Goal: Entertainment & Leisure: Consume media (video, audio)

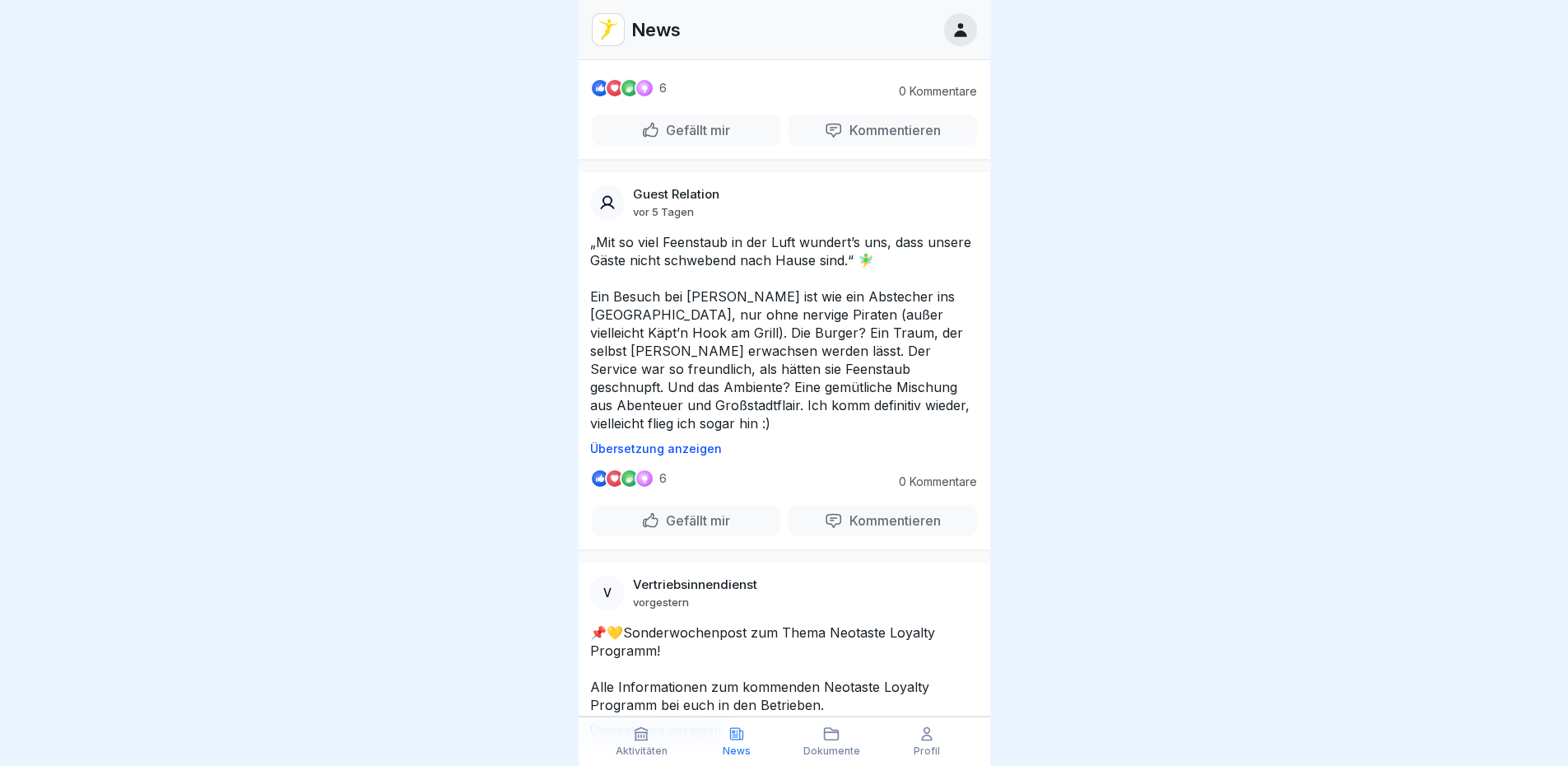
scroll to position [1647, 0]
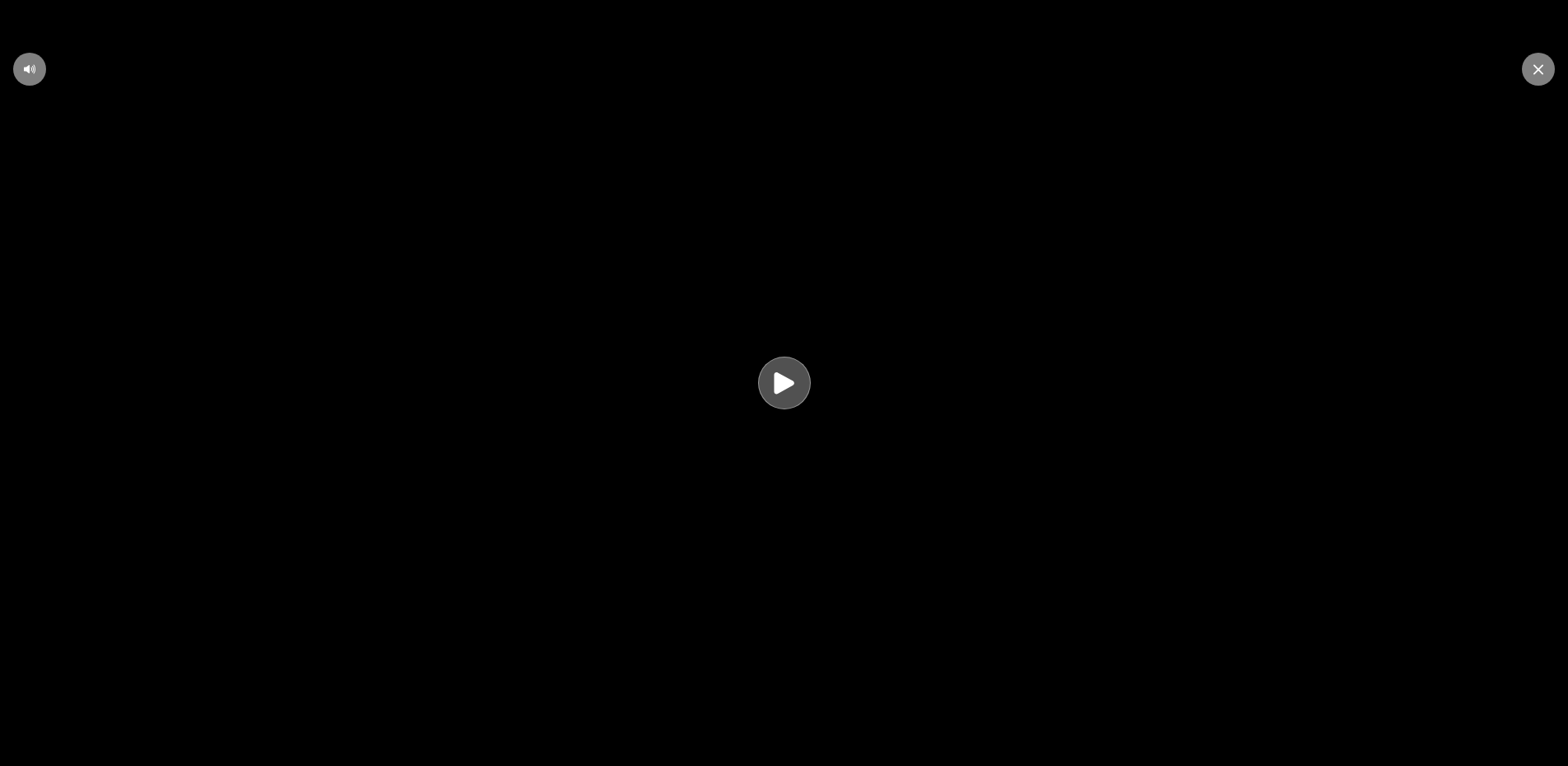
click at [808, 385] on div at bounding box center [784, 383] width 53 height 53
click at [805, 388] on icon at bounding box center [784, 383] width 44 height 45
click at [25, 61] on div at bounding box center [29, 69] width 33 height 33
click at [26, 63] on icon at bounding box center [29, 69] width 13 height 13
click at [1538, 64] on icon at bounding box center [1538, 69] width 10 height 10
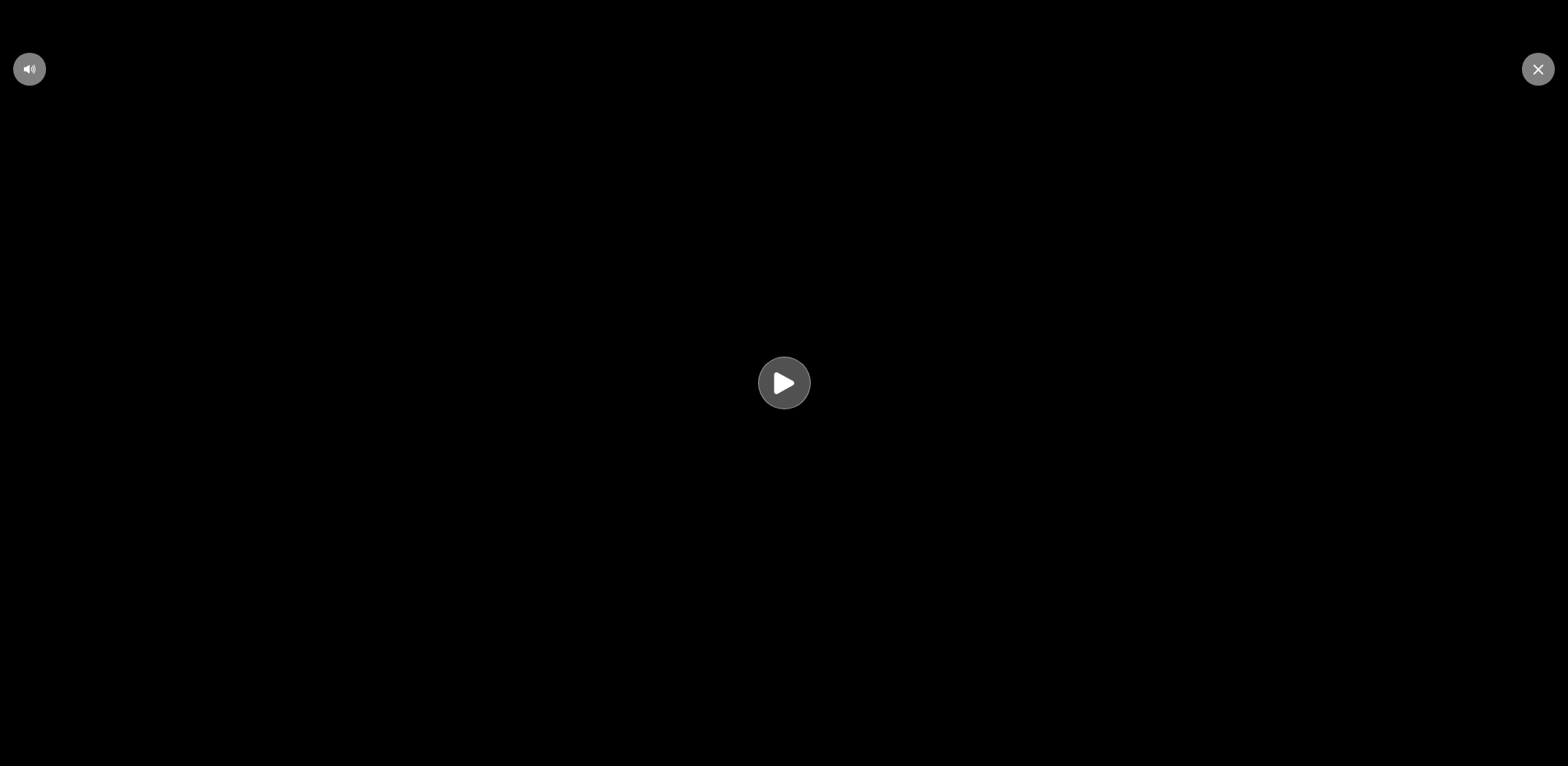
click at [780, 396] on icon at bounding box center [784, 383] width 32 height 32
click at [781, 394] on icon at bounding box center [784, 383] width 44 height 45
click at [1234, 450] on video at bounding box center [784, 383] width 1568 height 766
click at [784, 455] on video at bounding box center [784, 383] width 1568 height 766
click at [784, 393] on icon at bounding box center [784, 383] width 20 height 22
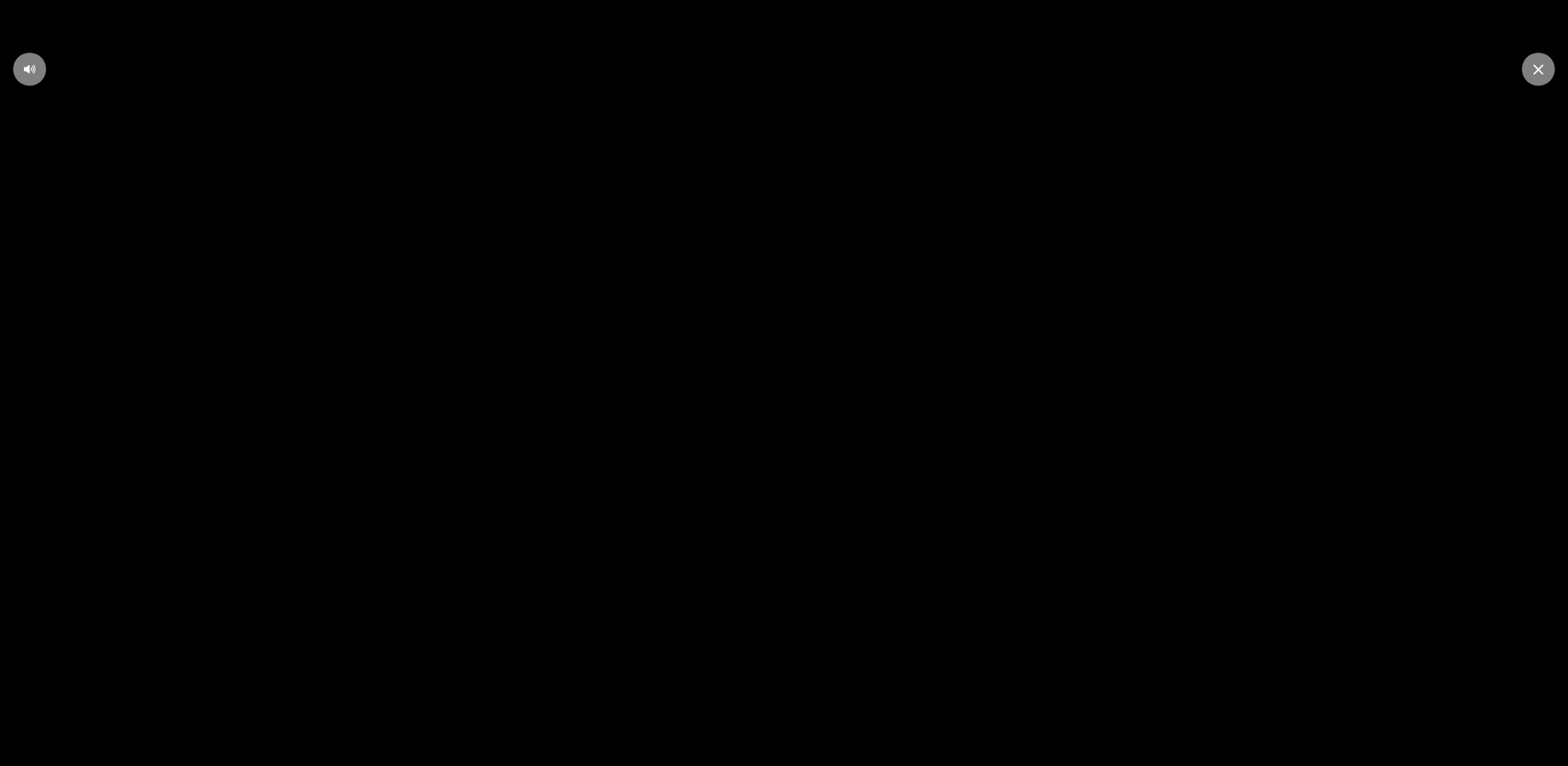
click at [1539, 77] on div at bounding box center [1539, 69] width 33 height 33
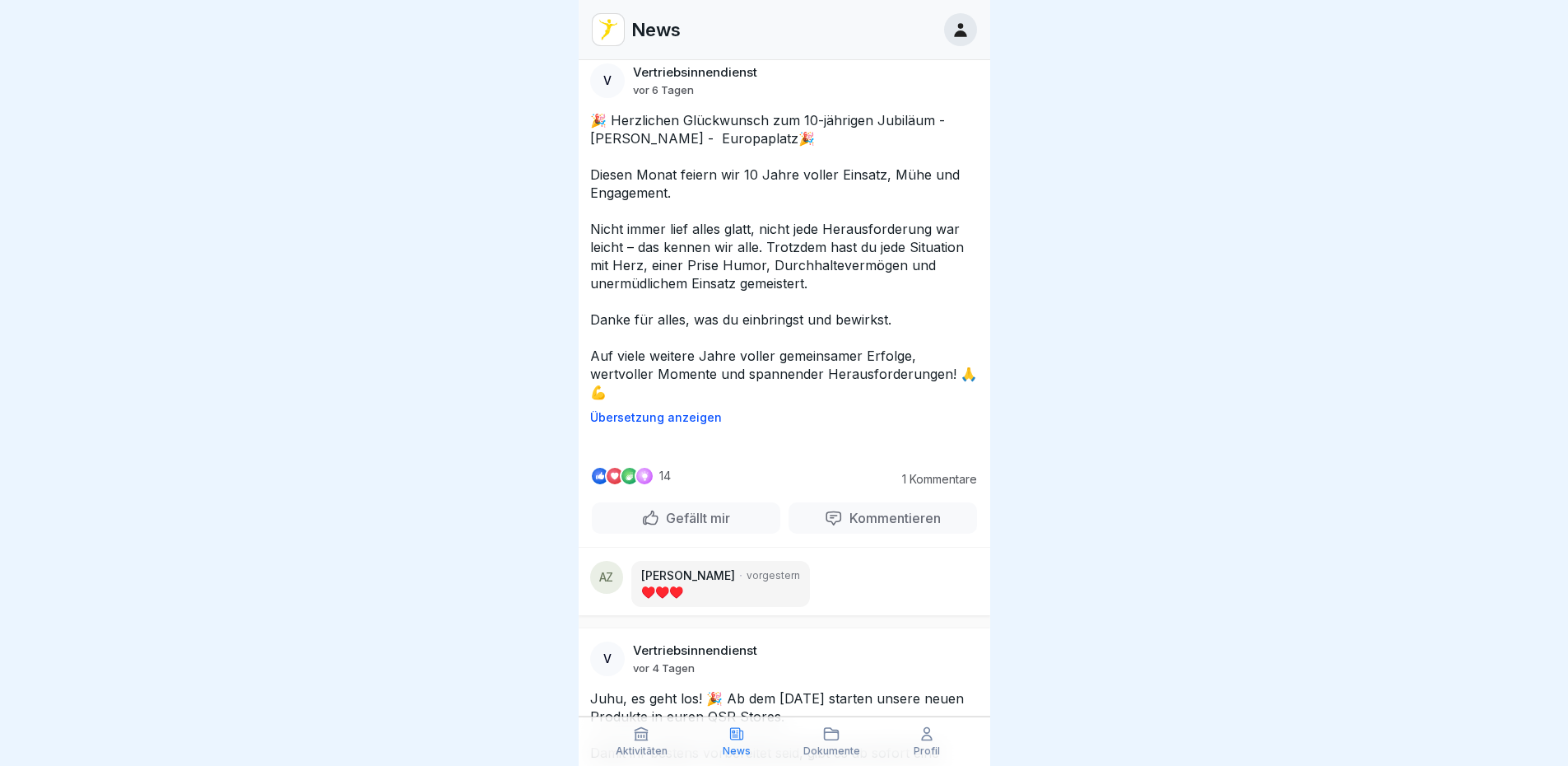
scroll to position [3705, 0]
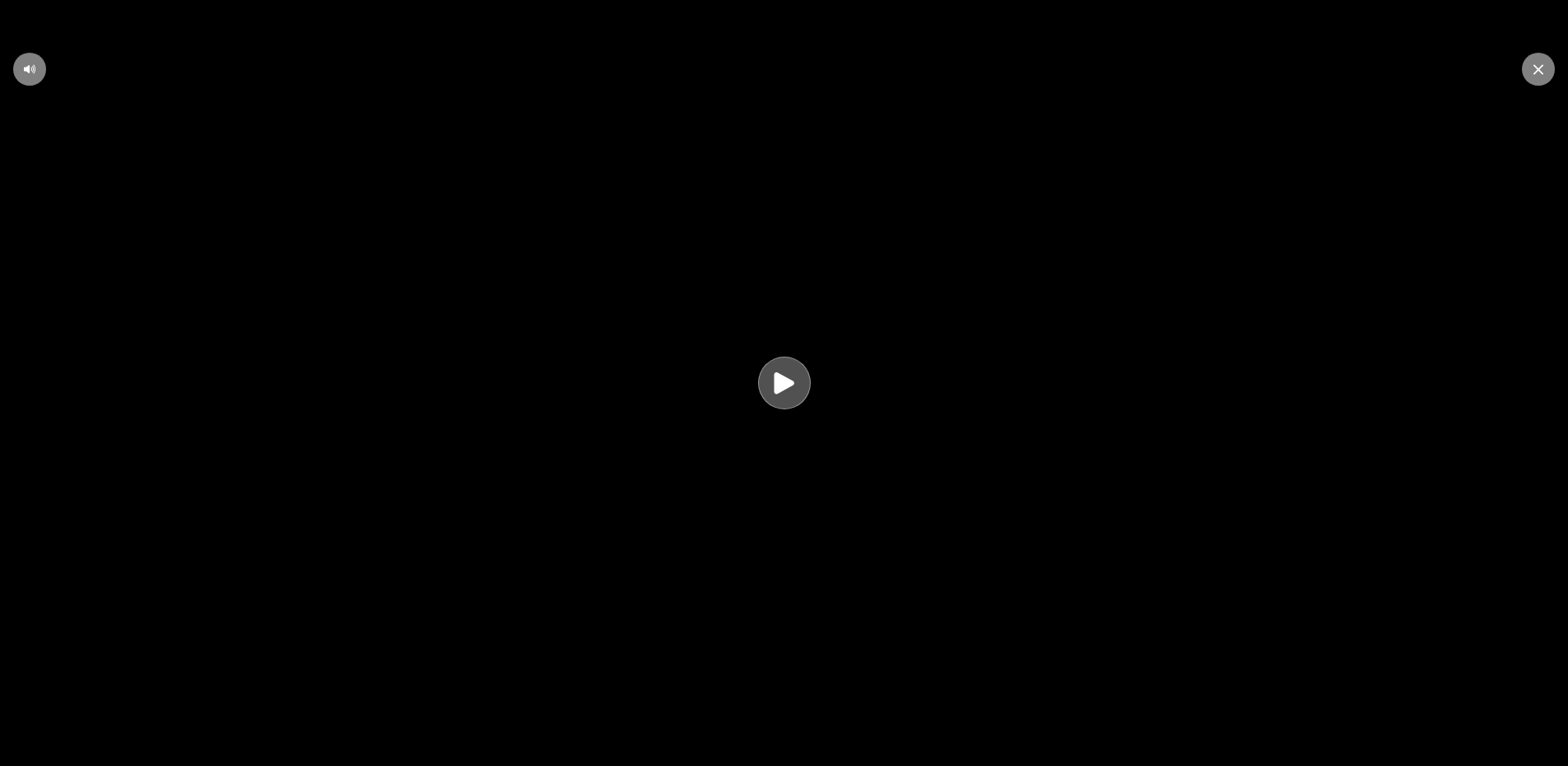
click at [785, 380] on icon at bounding box center [784, 383] width 32 height 32
click at [1533, 64] on icon at bounding box center [1538, 69] width 10 height 10
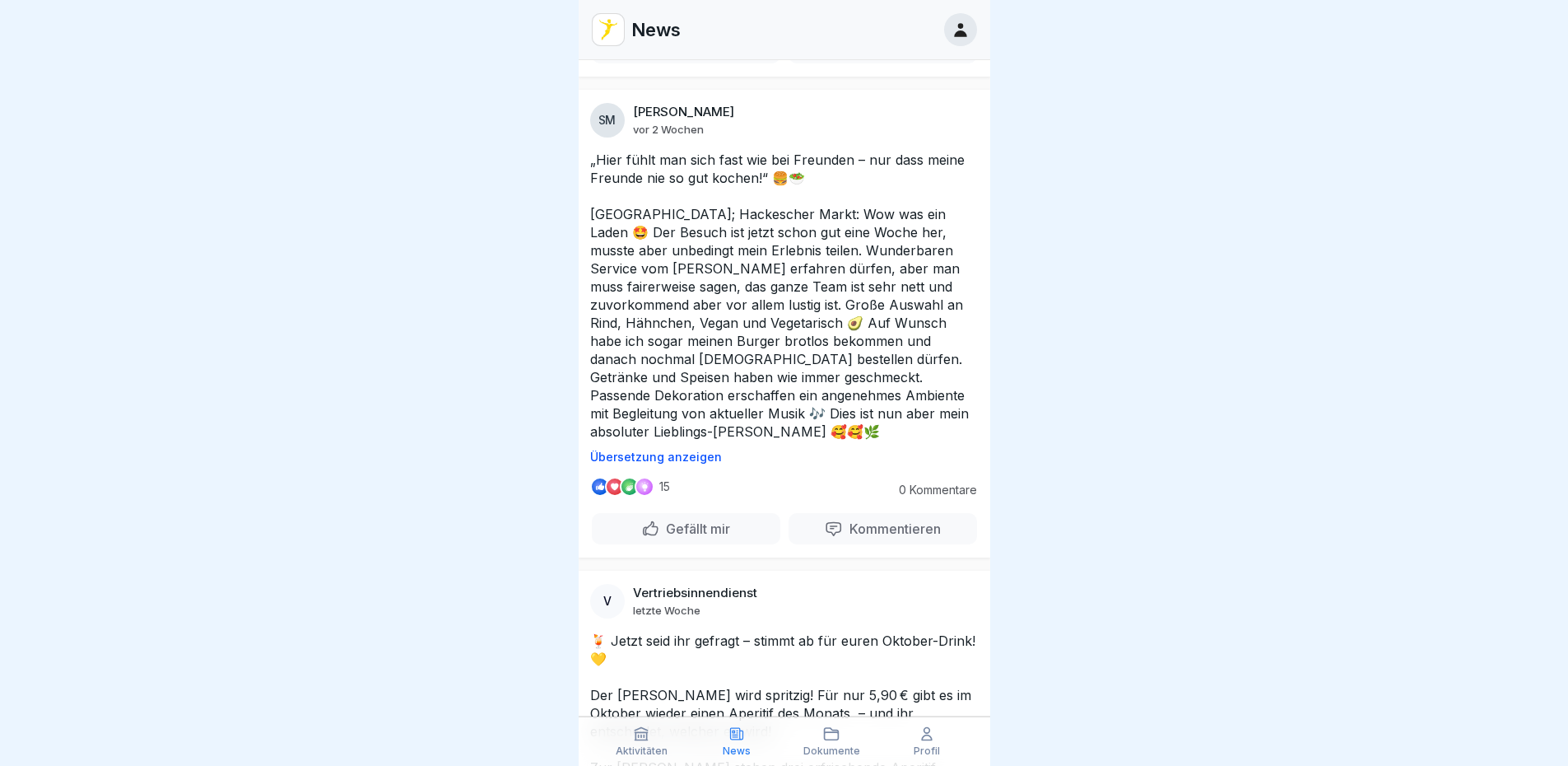
scroll to position [8399, 0]
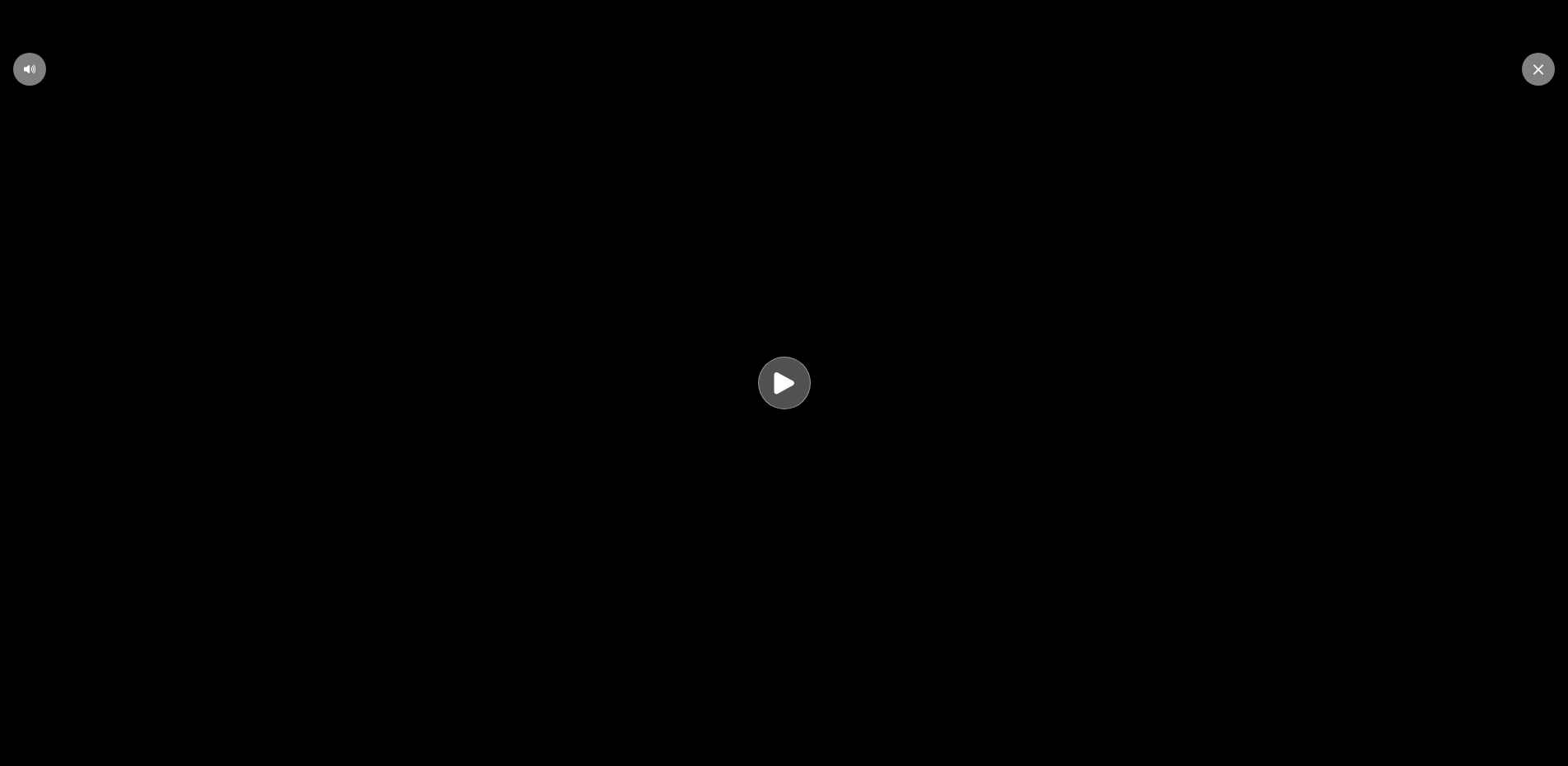
click at [788, 399] on icon at bounding box center [784, 383] width 32 height 32
click at [1019, 346] on video at bounding box center [784, 383] width 1568 height 766
click at [926, 307] on video at bounding box center [784, 383] width 1568 height 766
click at [843, 512] on video at bounding box center [784, 383] width 1568 height 766
click at [889, 253] on video at bounding box center [784, 383] width 1568 height 766
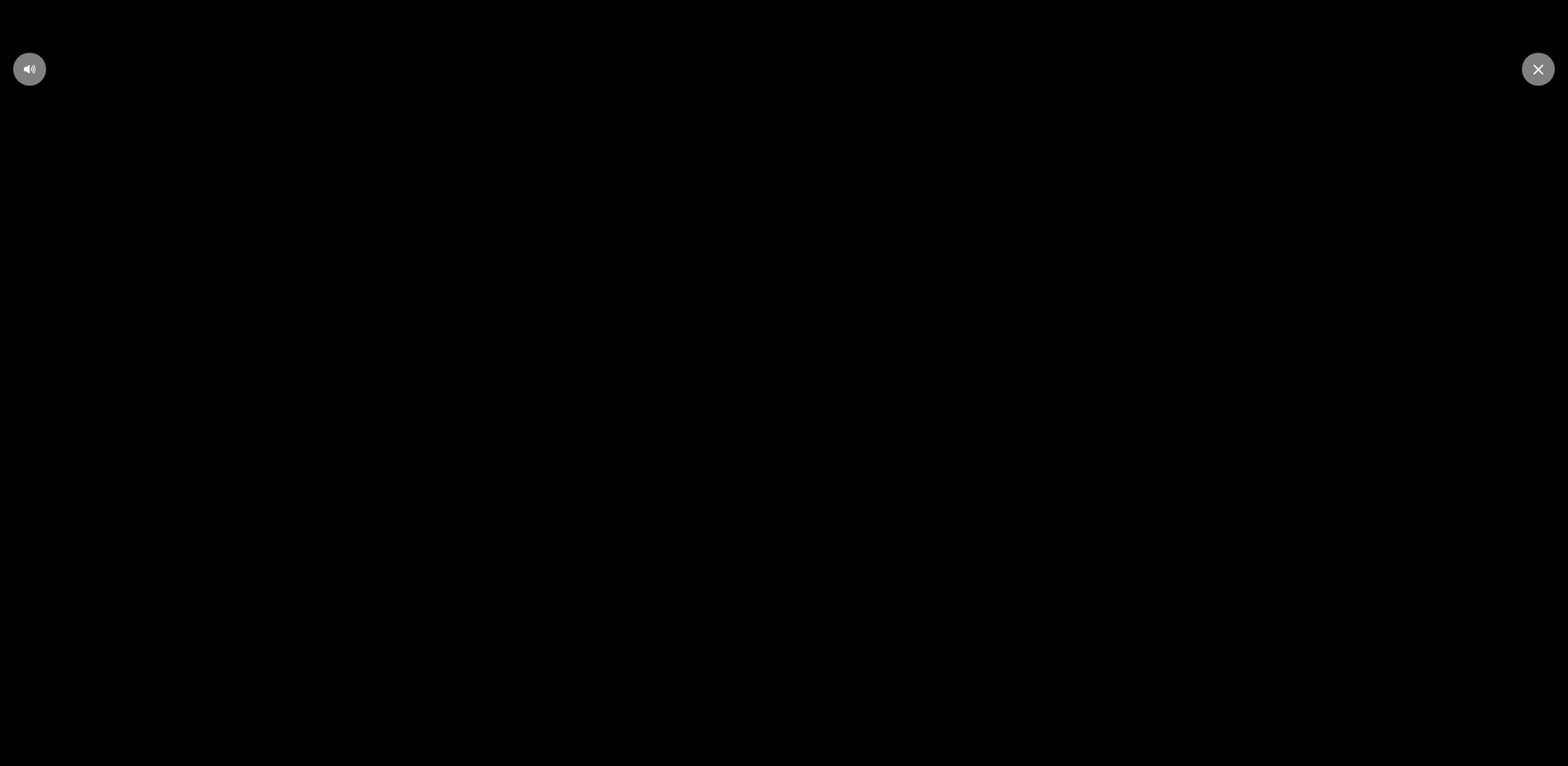
click at [798, 62] on video at bounding box center [784, 383] width 1568 height 766
click at [804, 62] on video at bounding box center [784, 383] width 1568 height 766
click at [786, 614] on video at bounding box center [784, 383] width 1568 height 766
click at [976, 388] on video at bounding box center [784, 383] width 1568 height 766
click at [945, 378] on video at bounding box center [784, 383] width 1568 height 766
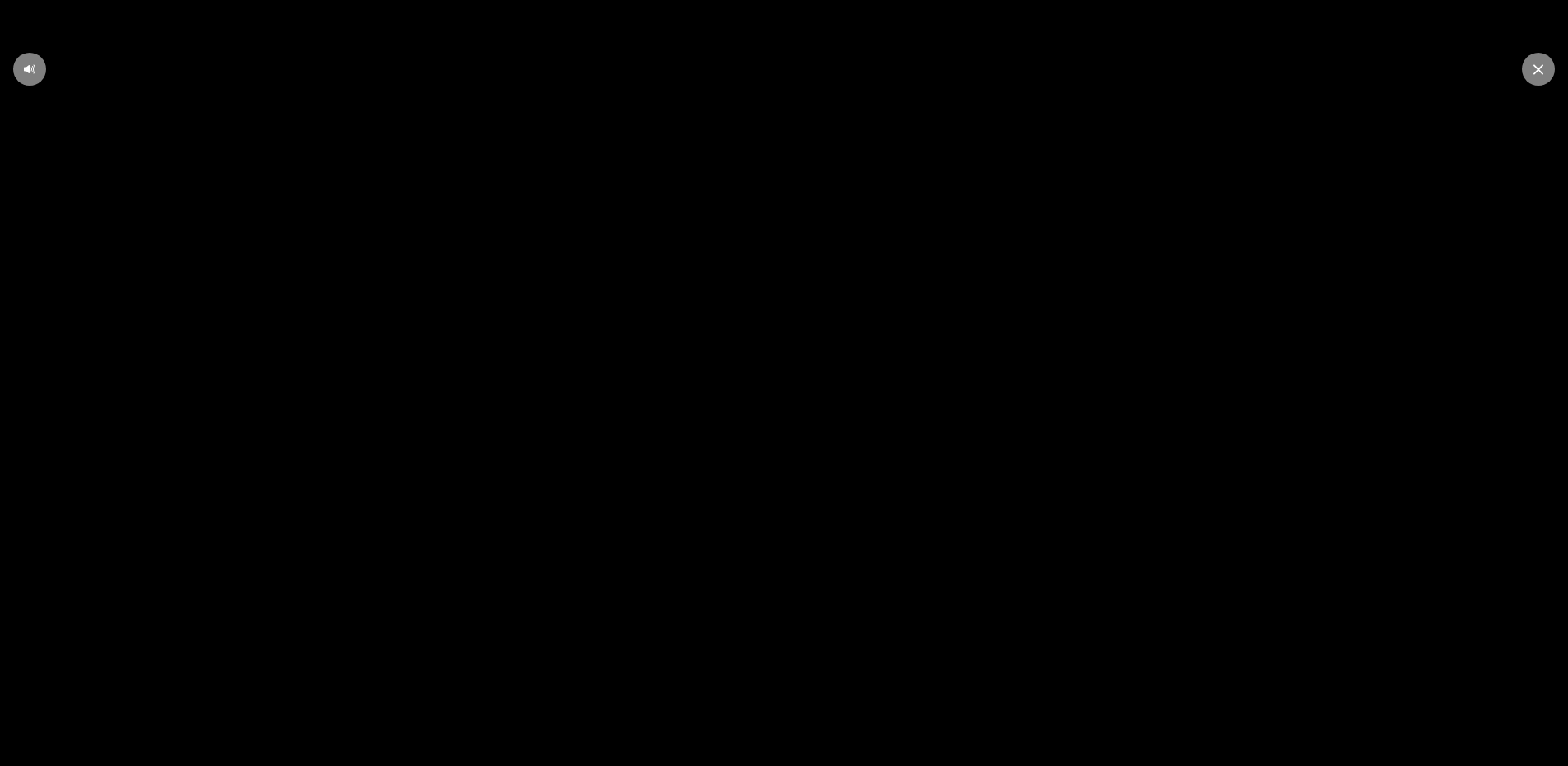
click at [821, 60] on video at bounding box center [784, 383] width 1568 height 766
click at [851, 60] on video at bounding box center [784, 383] width 1568 height 766
click at [1540, 75] on div at bounding box center [1539, 69] width 33 height 33
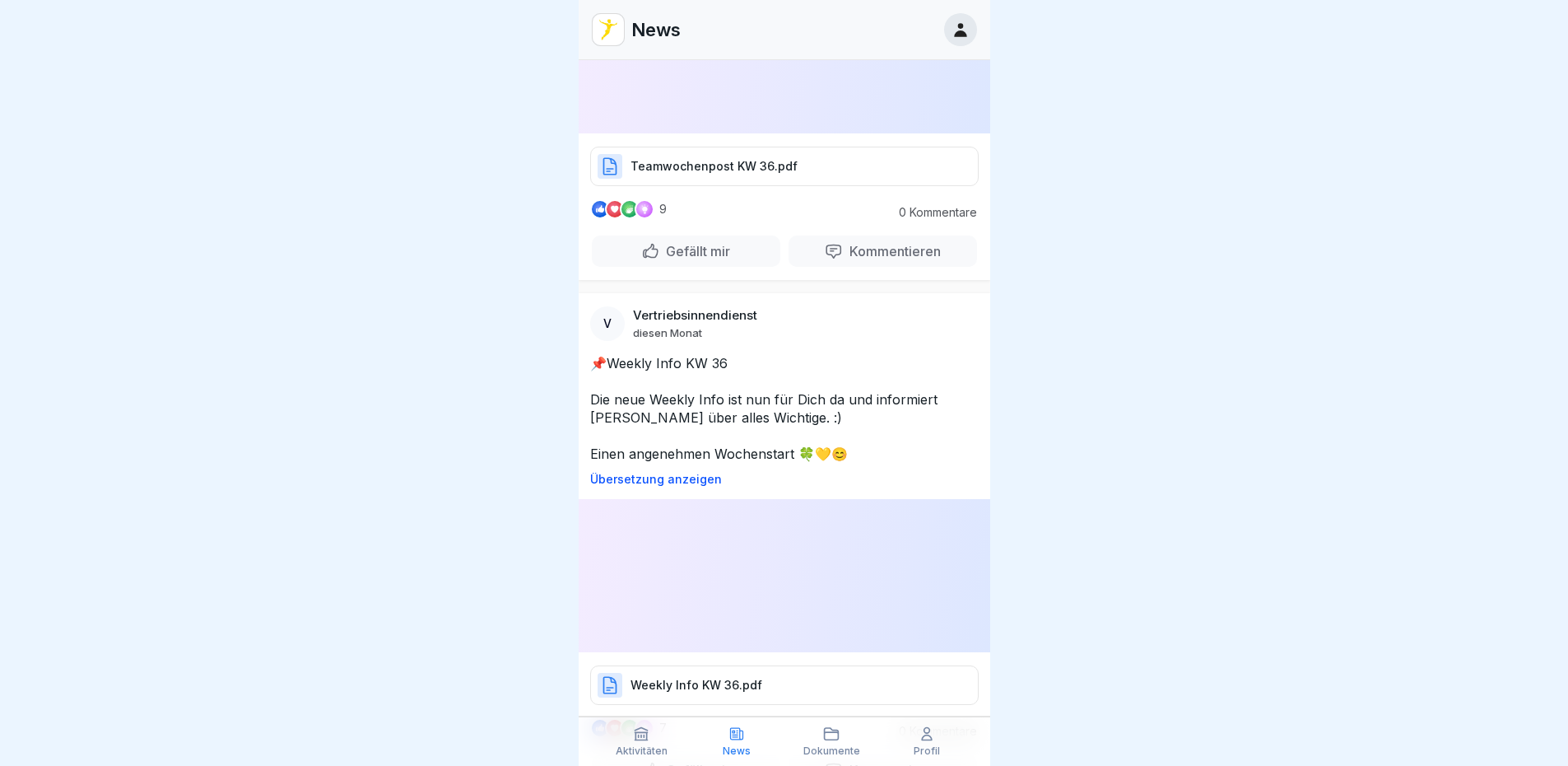
scroll to position [29242, 0]
